Goal: Information Seeking & Learning: Understand process/instructions

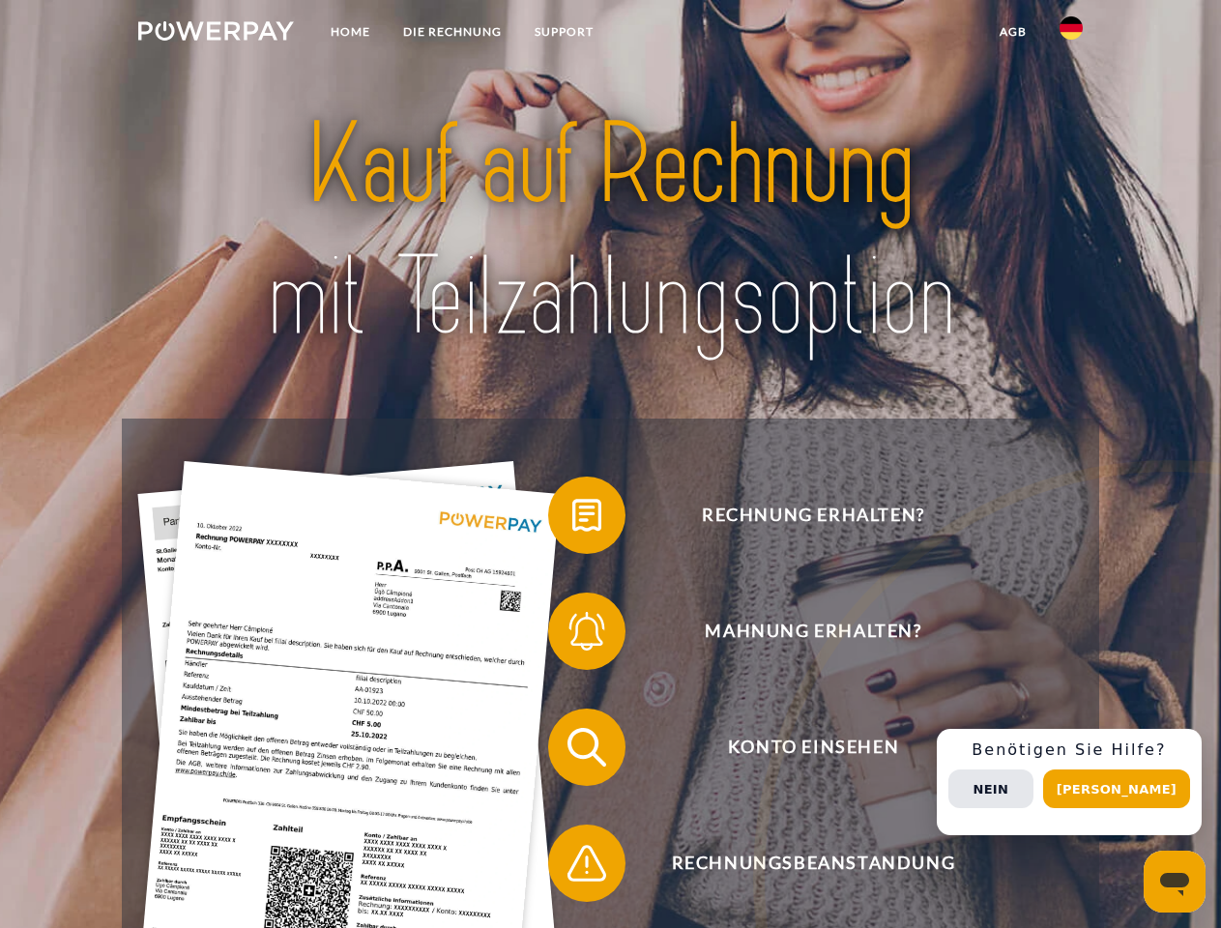
click at [216, 34] on img at bounding box center [216, 30] width 156 height 19
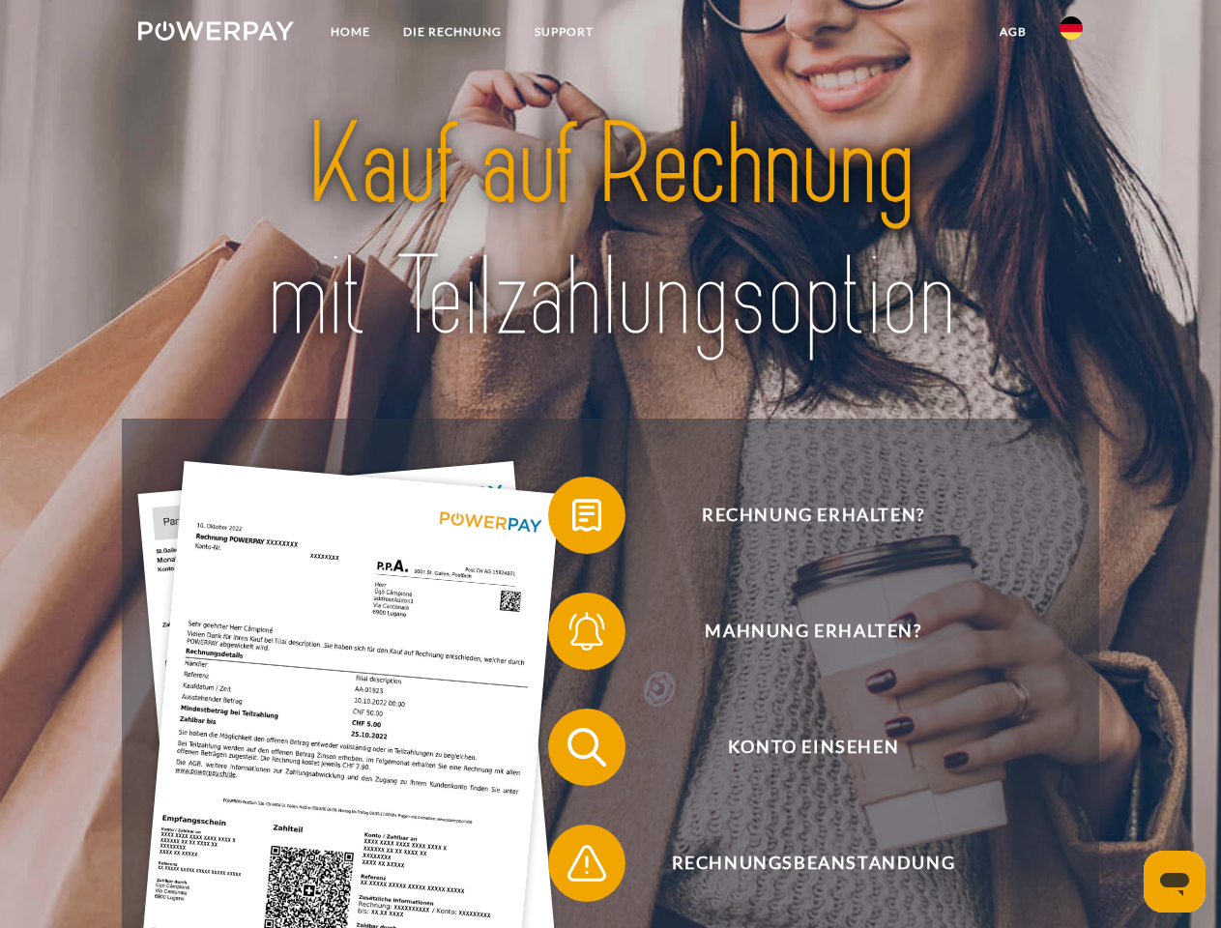
click at [1072, 34] on img at bounding box center [1071, 27] width 23 height 23
click at [1013, 32] on link "agb" at bounding box center [1014, 32] width 60 height 35
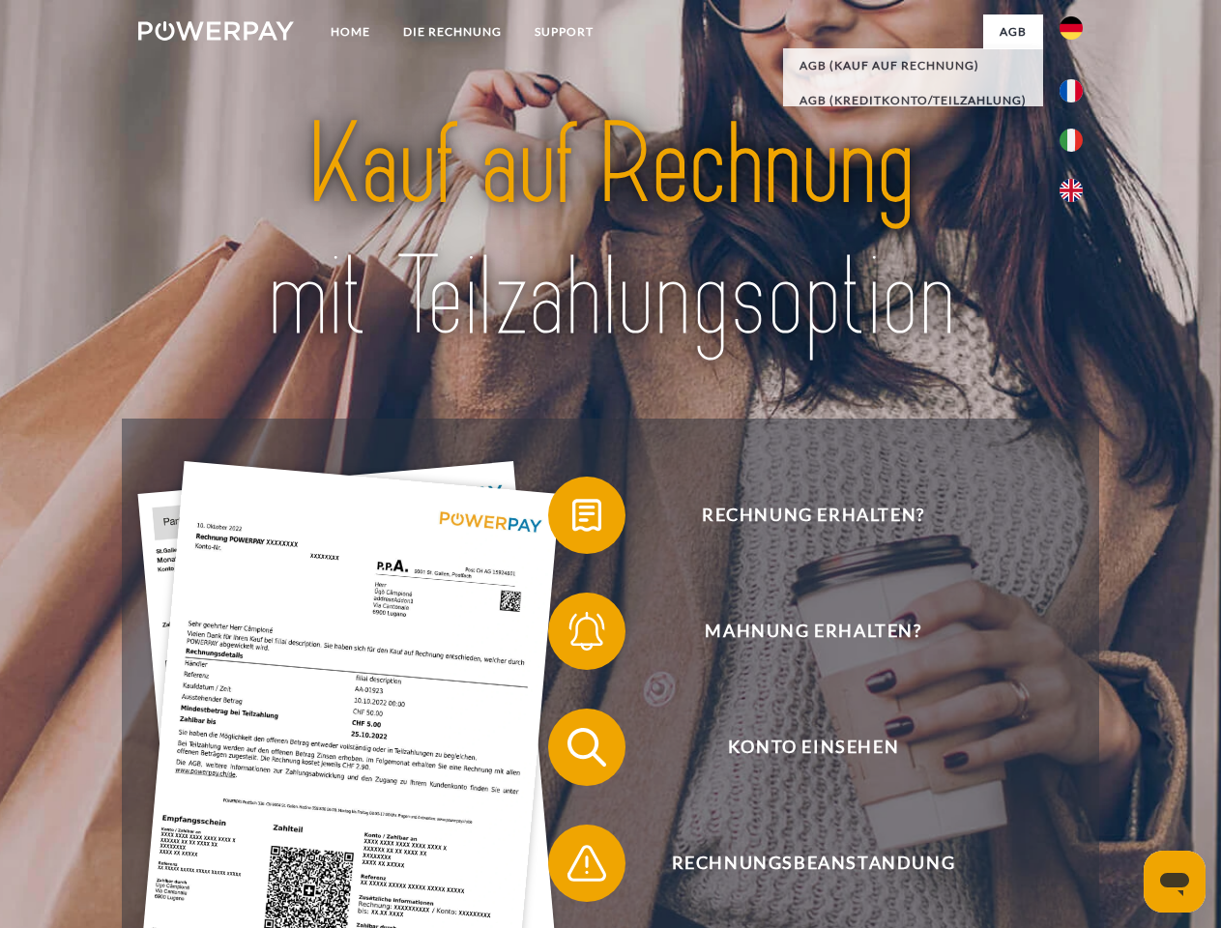
click at [573, 519] on span at bounding box center [558, 515] width 97 height 97
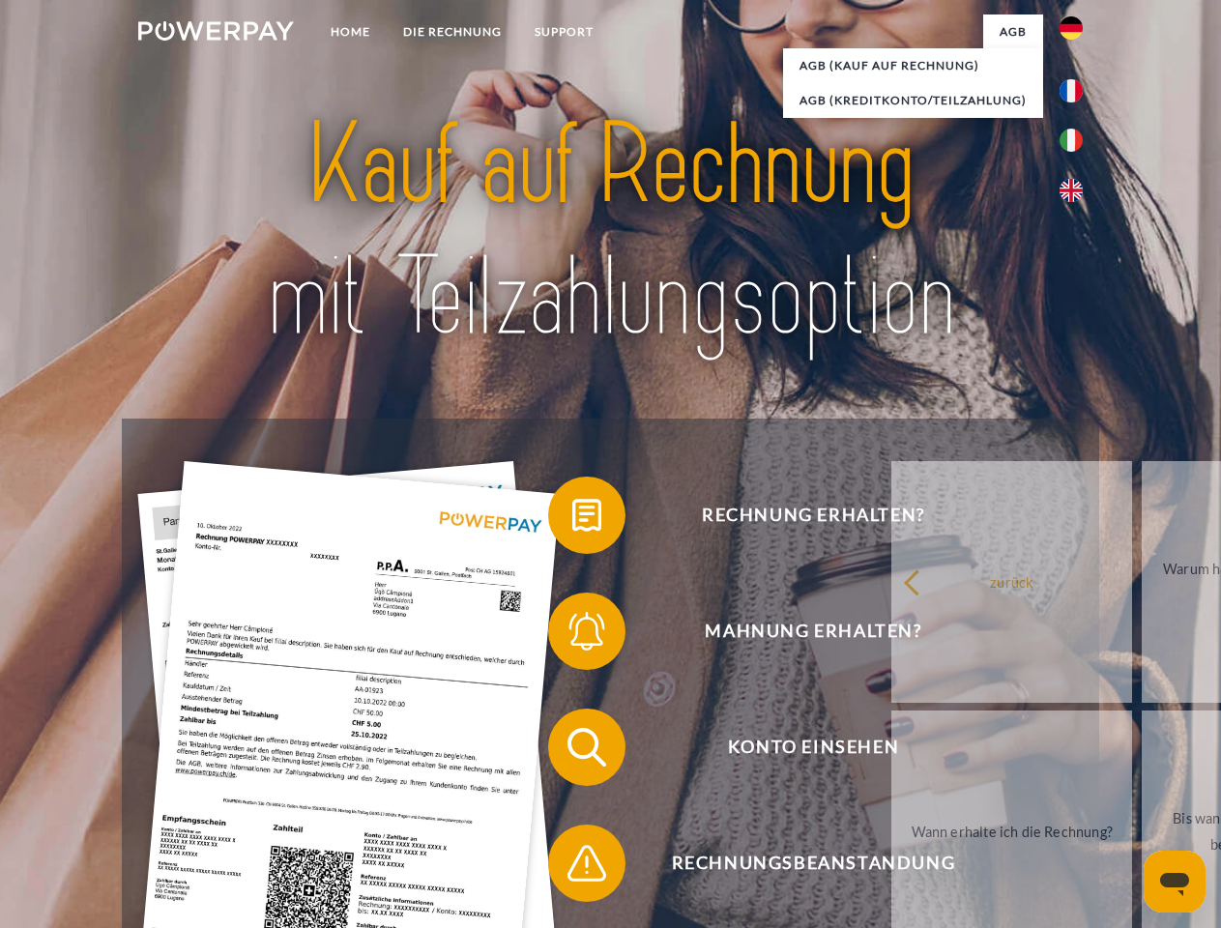
click at [573, 635] on span at bounding box center [558, 631] width 97 height 97
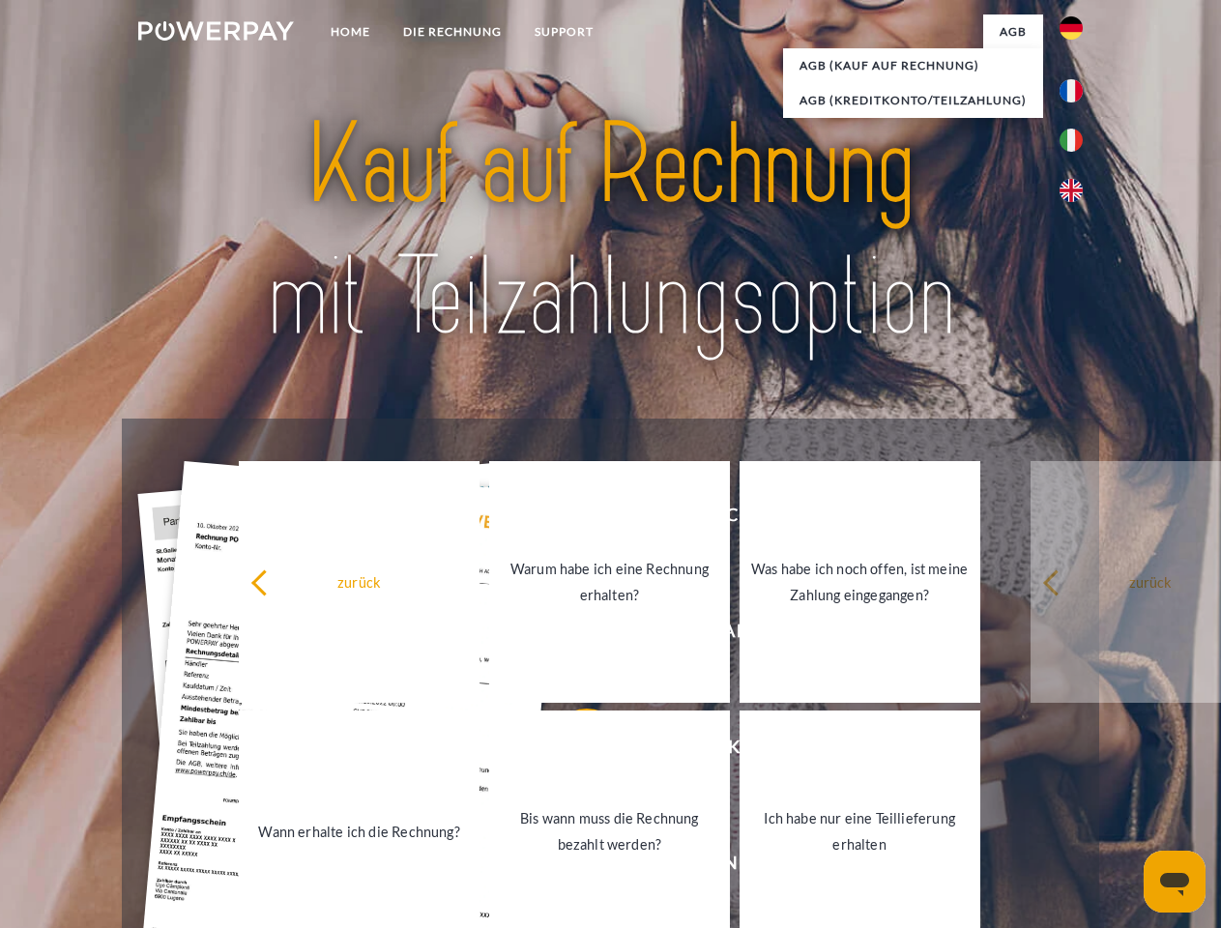
click at [573, 751] on link "Bis wann muss die Rechnung bezahlt werden?" at bounding box center [609, 832] width 241 height 242
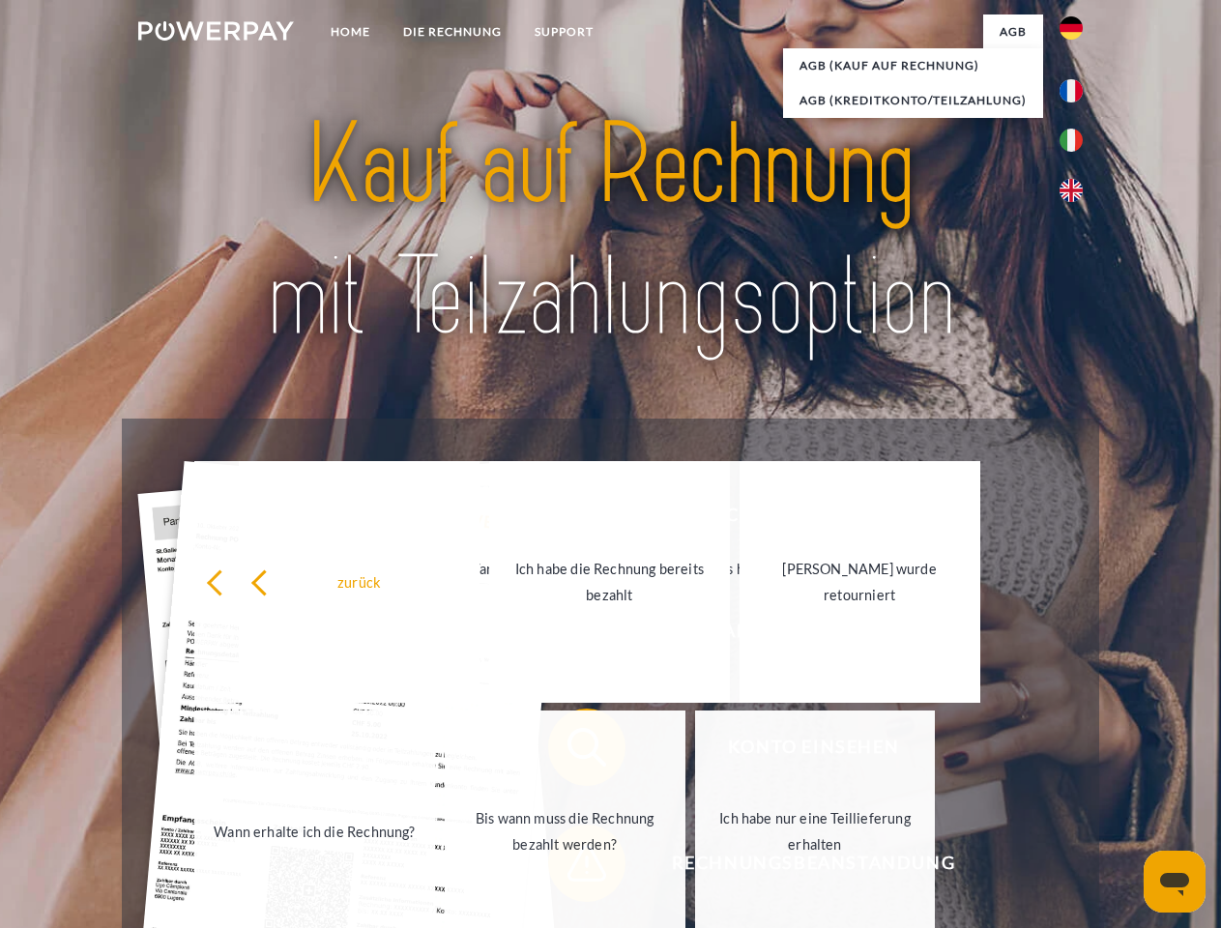
click at [573, 867] on span at bounding box center [558, 863] width 97 height 97
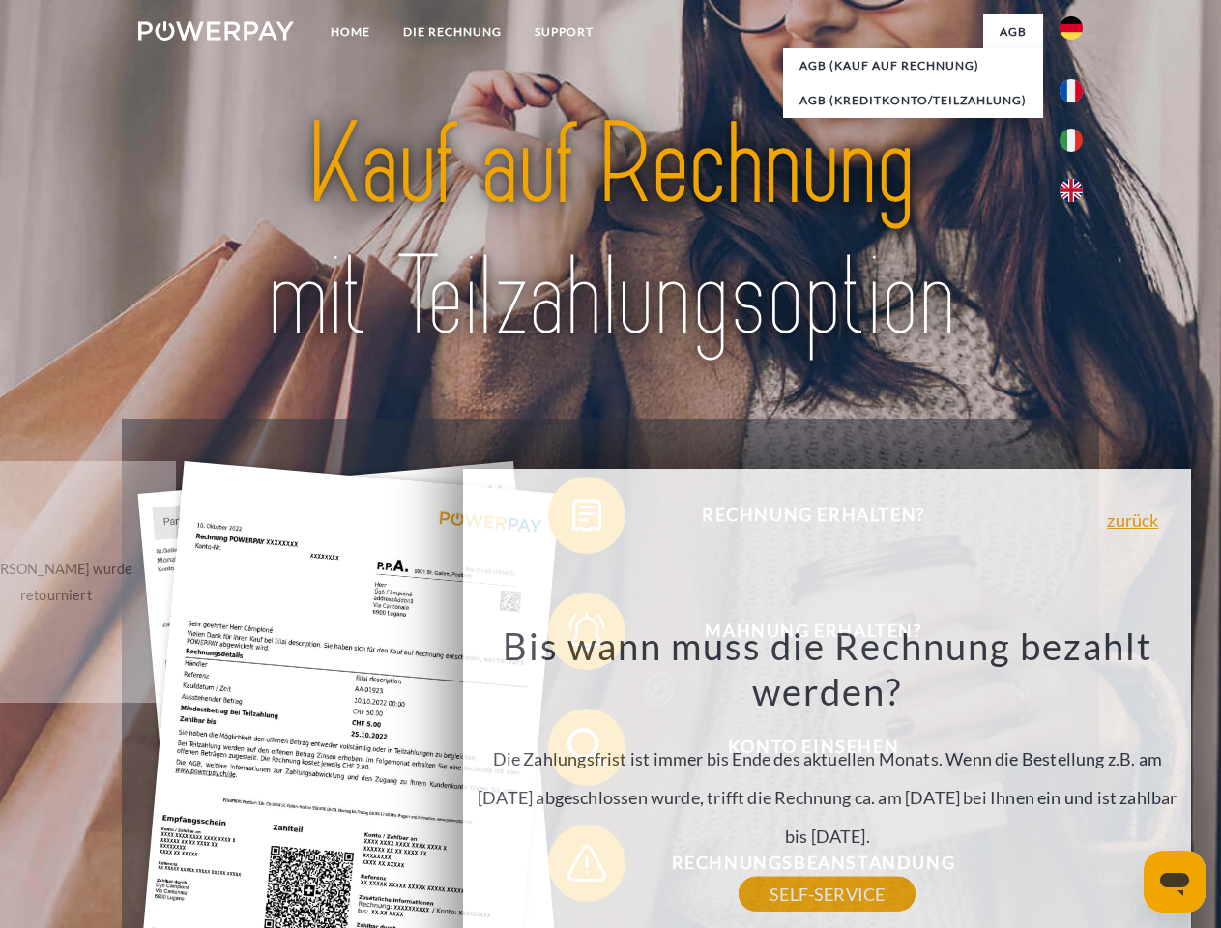
click at [1076, 782] on div "Rechnung erhalten? Mahnung erhalten? Konto einsehen" at bounding box center [610, 806] width 977 height 774
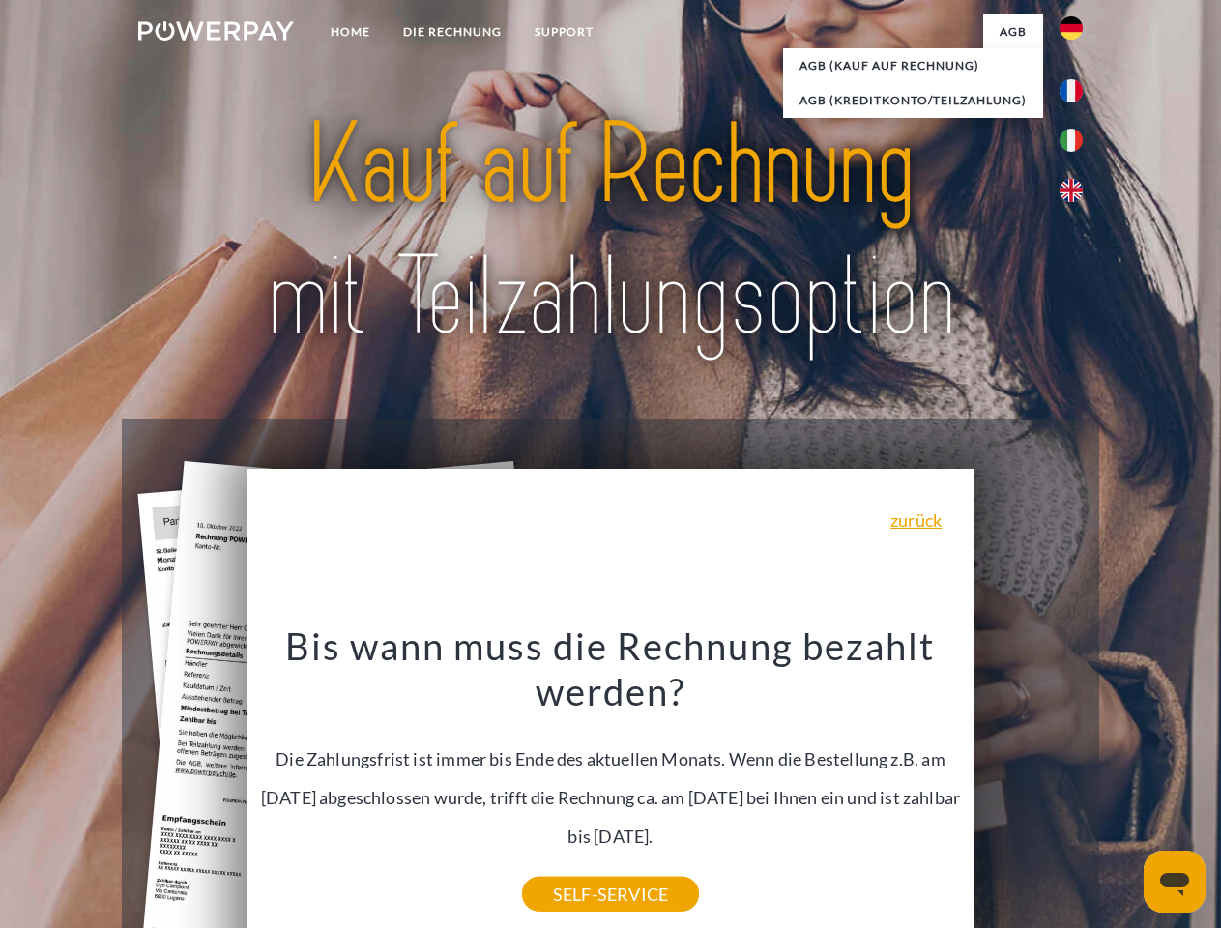
click at [1029, 786] on span "Konto einsehen" at bounding box center [813, 747] width 474 height 77
click at [1124, 789] on header "Home DIE RECHNUNG SUPPORT" at bounding box center [610, 668] width 1221 height 1336
